Goal: Task Accomplishment & Management: Manage account settings

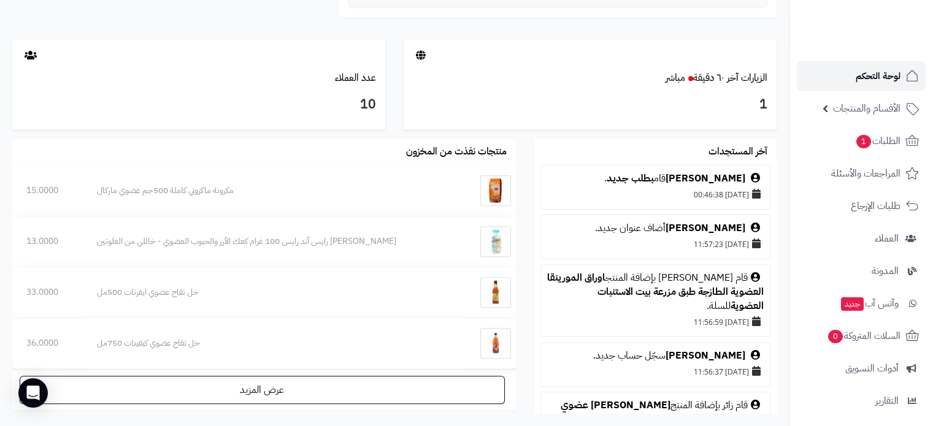
click at [868, 80] on span "لوحة التحكم" at bounding box center [877, 75] width 45 height 17
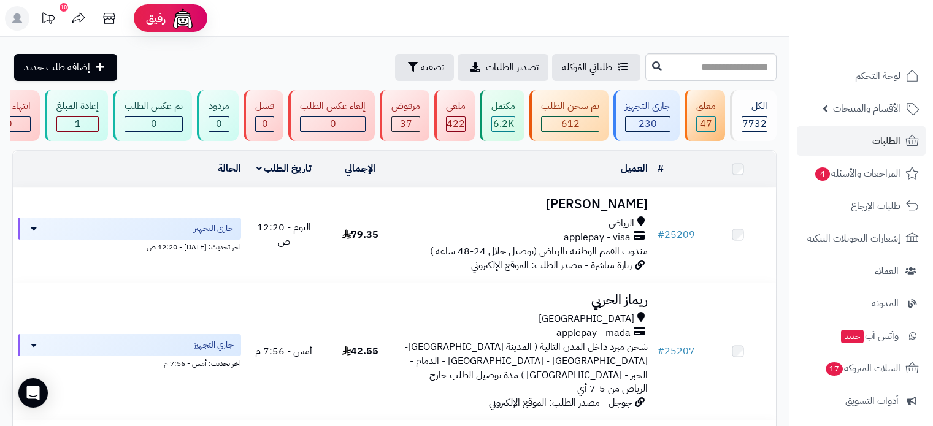
scroll to position [514, 0]
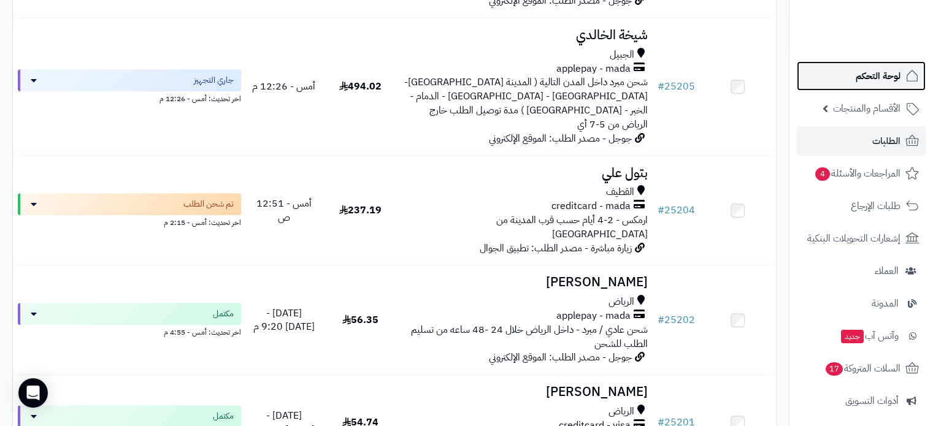
click at [871, 77] on span "لوحة التحكم" at bounding box center [877, 75] width 45 height 17
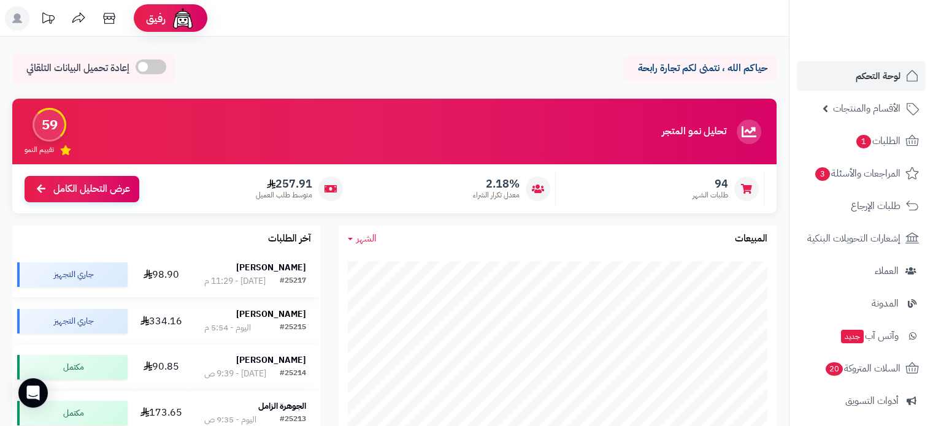
click at [278, 266] on strong "[PERSON_NAME]" at bounding box center [271, 267] width 70 height 13
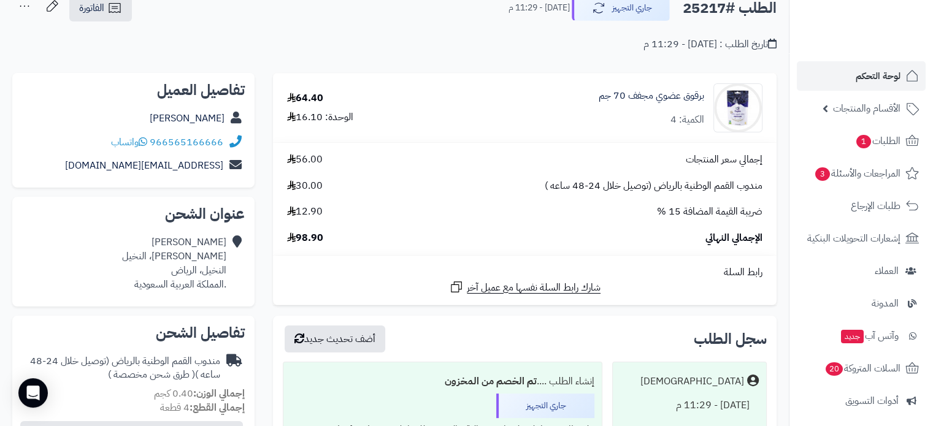
scroll to position [61, 0]
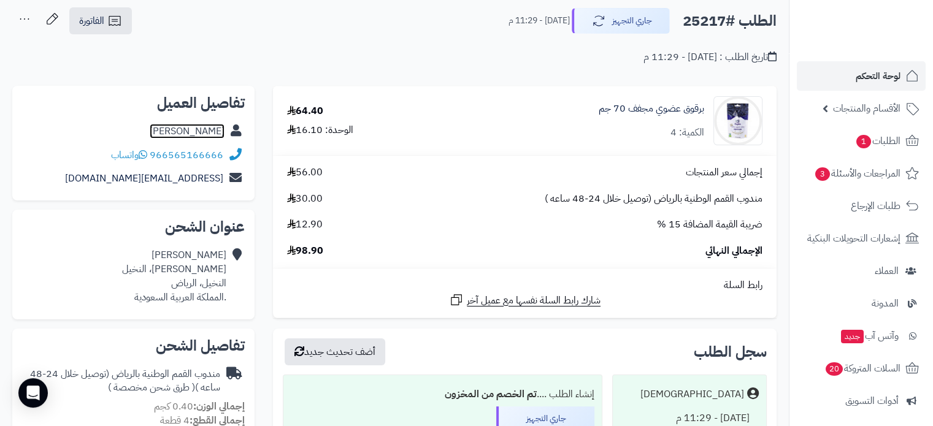
click at [188, 129] on link "[PERSON_NAME]" at bounding box center [187, 131] width 75 height 15
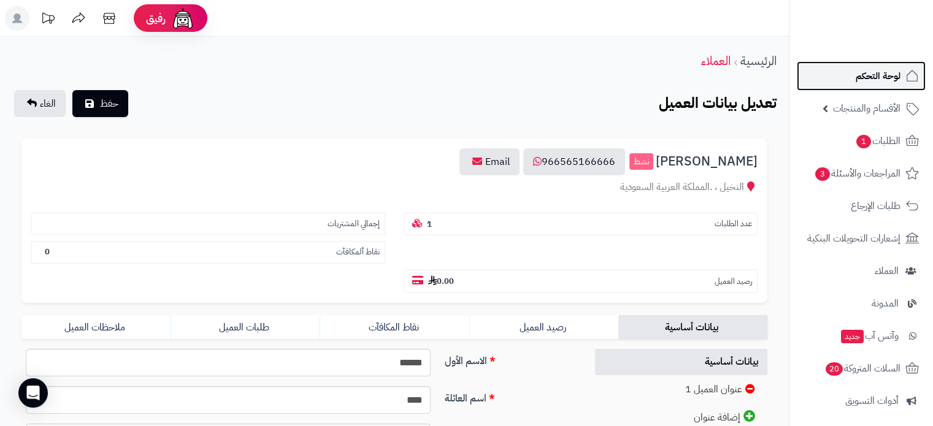
click at [867, 75] on span "لوحة التحكم" at bounding box center [877, 75] width 45 height 17
